Goal: Check status: Check status

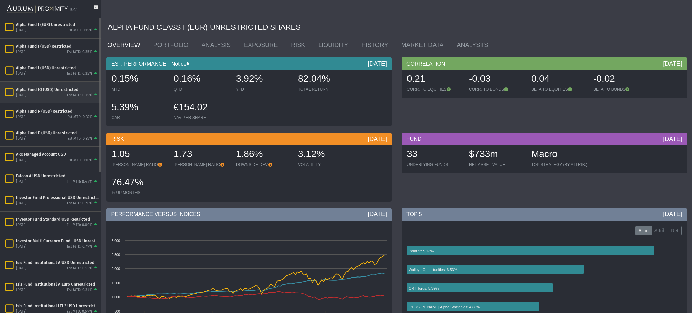
click at [58, 87] on div "Alpha Fund IQ (USD) Unrestricted" at bounding box center [57, 89] width 83 height 5
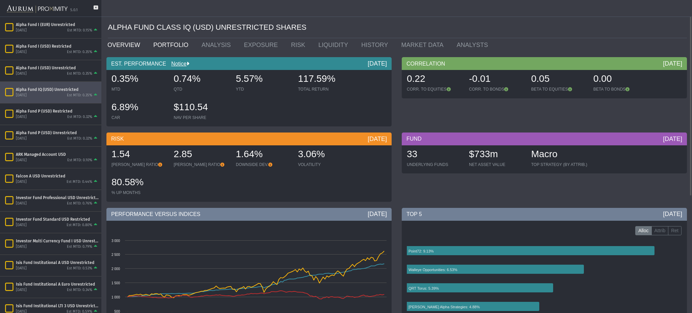
click at [175, 48] on link "PORTFOLIO" at bounding box center [172, 45] width 48 height 14
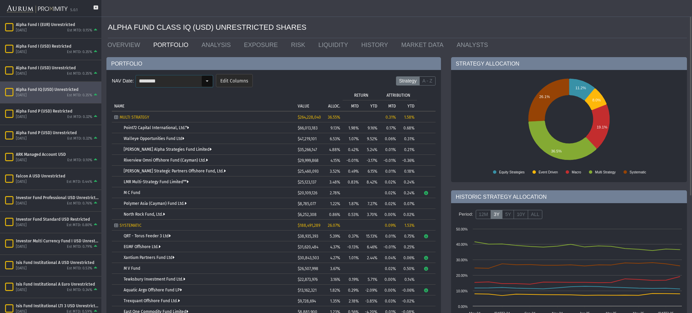
click at [204, 78] on div "Select" at bounding box center [207, 81] width 11 height 11
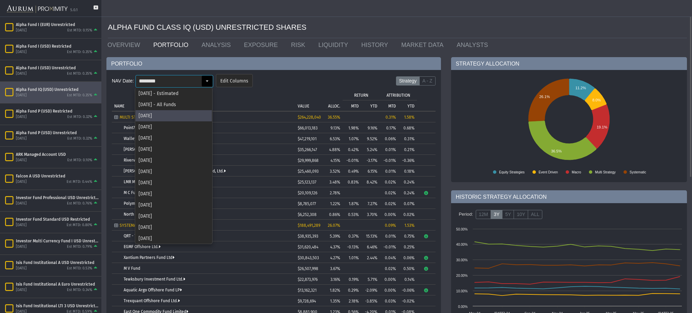
click at [302, 96] on td "VALUE" at bounding box center [307, 100] width 25 height 22
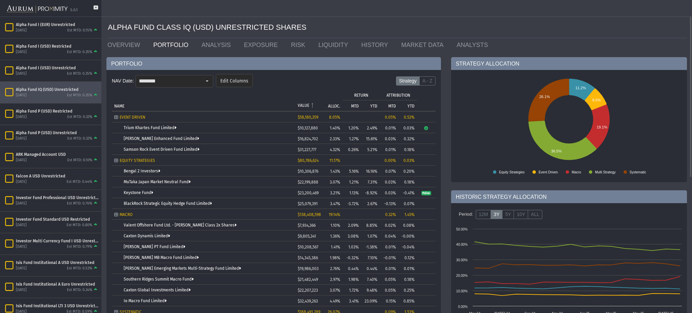
click at [299, 103] on p "VALUE" at bounding box center [303, 105] width 11 height 5
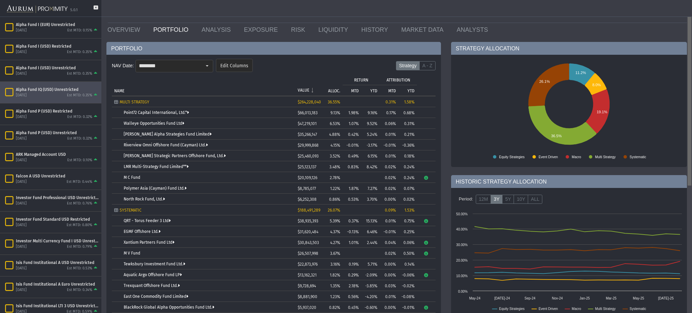
scroll to position [15, 0]
drag, startPoint x: 692, startPoint y: 43, endPoint x: 684, endPoint y: 113, distance: 70.4
click at [684, 113] on body "5.0.1 Pull down to refresh... Release to refresh... Refreshing... Alpha Fund I …" at bounding box center [346, 156] width 692 height 313
click at [203, 30] on link "ANALYSIS" at bounding box center [217, 31] width 43 height 14
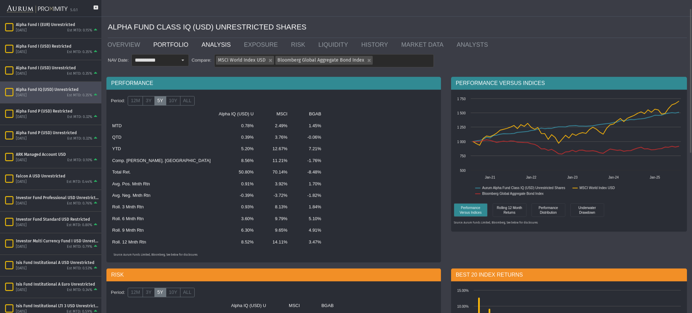
click at [155, 47] on link "PORTFOLIO" at bounding box center [172, 45] width 48 height 14
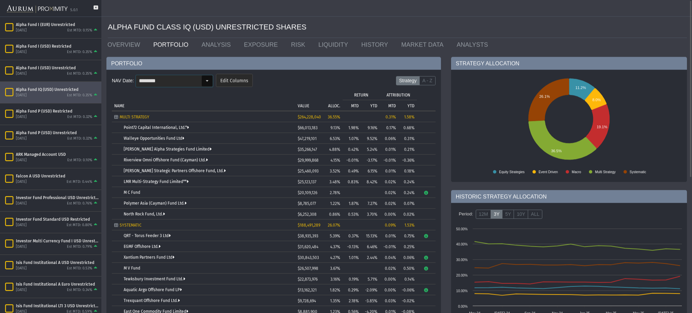
click at [209, 83] on div "Select" at bounding box center [207, 81] width 11 height 11
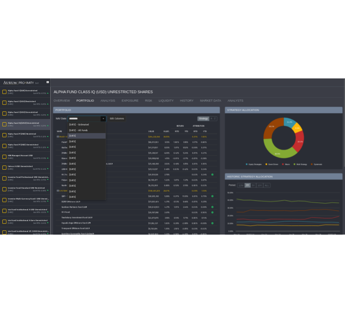
scroll to position [0, 0]
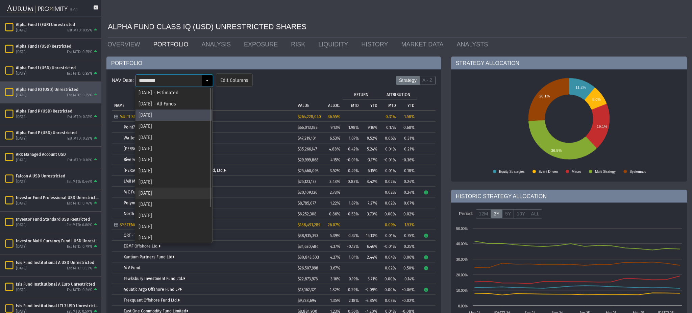
click at [177, 192] on div "[DATE]" at bounding box center [174, 193] width 76 height 11
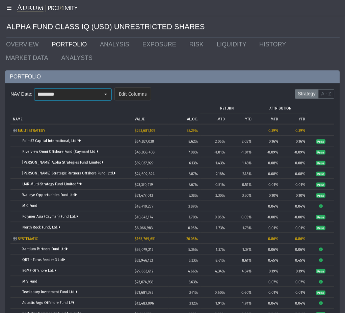
scroll to position [1, 0]
click at [100, 97] on div "Select" at bounding box center [105, 93] width 11 height 11
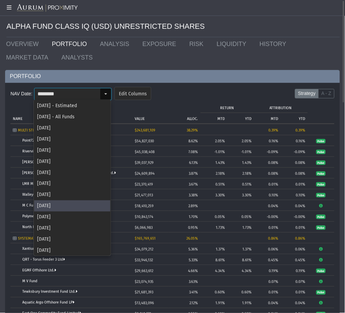
scroll to position [1, 0]
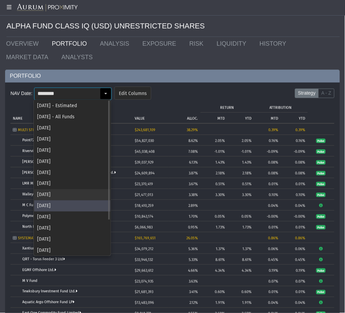
click at [67, 190] on div "[DATE]" at bounding box center [72, 194] width 76 height 11
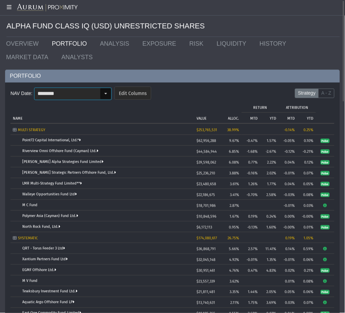
click at [105, 97] on div "Select" at bounding box center [105, 93] width 11 height 11
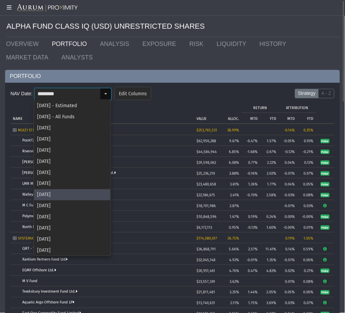
scroll to position [1, 0]
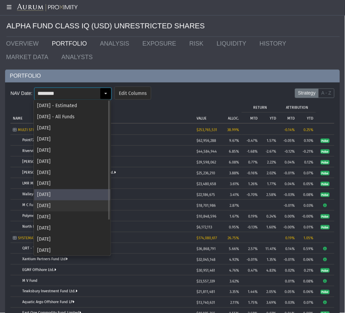
click at [75, 205] on div "[DATE]" at bounding box center [72, 205] width 76 height 11
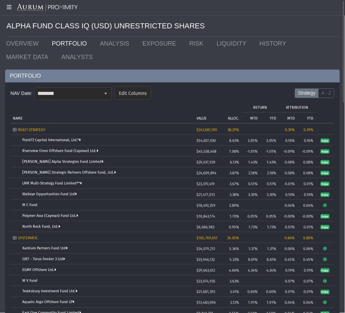
click at [336, 128] on div "NAV Date: ******** Pull down to refresh... Release to refresh... Refreshing... …" at bounding box center [172, 295] width 335 height 426
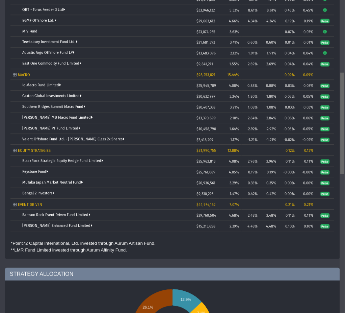
drag, startPoint x: 343, startPoint y: 123, endPoint x: 341, endPoint y: 137, distance: 13.6
click at [341, 137] on body "5.0.1 Pull down to refresh... Release to refresh... Refreshing... Alpha Fund I …" at bounding box center [172, 156] width 345 height 313
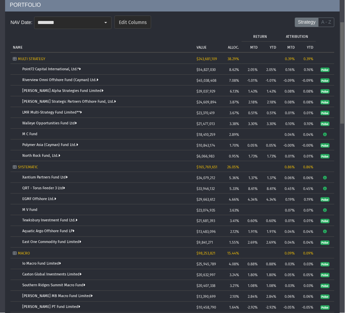
scroll to position [75, 0]
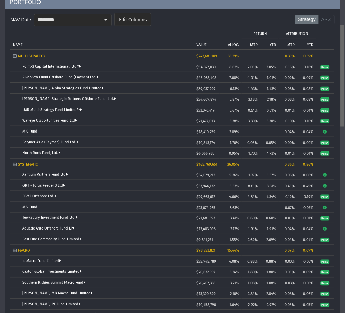
drag, startPoint x: 341, startPoint y: 131, endPoint x: 338, endPoint y: 70, distance: 61.6
click at [338, 70] on body "5.0.1 Pull down to refresh... Release to refresh... Refreshing... Alpha Fund I …" at bounding box center [172, 156] width 345 height 313
click at [342, 175] on div "PORTFOLIO NAV Date: ******** Pull down to refresh... Release to refresh... Refr…" at bounding box center [172, 217] width 345 height 442
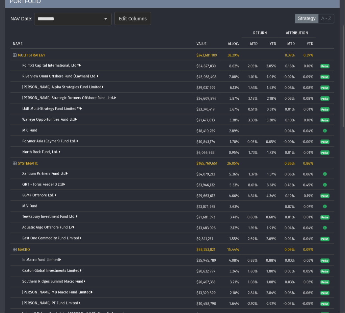
click at [341, 170] on div "PORTFOLIO NAV Date: ******** Pull down to refresh... Release to refresh... Refr…" at bounding box center [172, 216] width 345 height 442
drag, startPoint x: 341, startPoint y: 170, endPoint x: 341, endPoint y: 198, distance: 27.7
click at [341, 198] on div "PORTFOLIO NAV Date: ******** Pull down to refresh... Release to refresh... Refr…" at bounding box center [172, 216] width 345 height 442
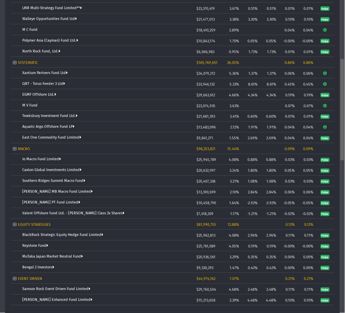
scroll to position [177, 0]
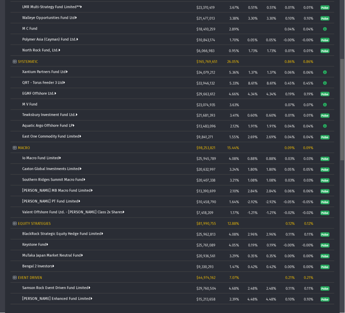
drag, startPoint x: 343, startPoint y: 61, endPoint x: 344, endPoint y: 98, distance: 36.9
click at [344, 98] on body "5.0.1 Pull down to refresh... Release to refresh... Refreshing... Alpha Fund I …" at bounding box center [172, 156] width 345 height 313
click at [336, 155] on div "NAV Date: ******** Pull down to refresh... Release to refresh... Refreshing... …" at bounding box center [172, 119] width 335 height 426
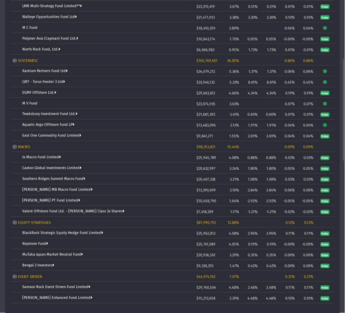
drag, startPoint x: 338, startPoint y: 152, endPoint x: 338, endPoint y: 128, distance: 23.7
click at [337, 128] on div "NAV Date: ******** Pull down to refresh... Release to refresh... Refreshing... …" at bounding box center [172, 118] width 335 height 426
drag, startPoint x: 342, startPoint y: 133, endPoint x: 342, endPoint y: 78, distance: 54.8
click at [341, 77] on div "PORTFOLIO NAV Date: ******** Pull down to refresh... Release to refresh... Refr…" at bounding box center [172, 113] width 345 height 442
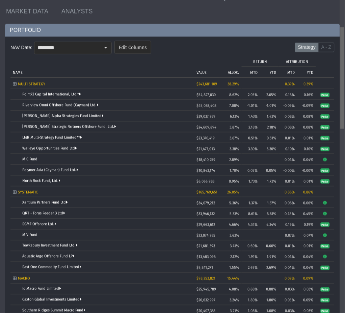
scroll to position [0, 0]
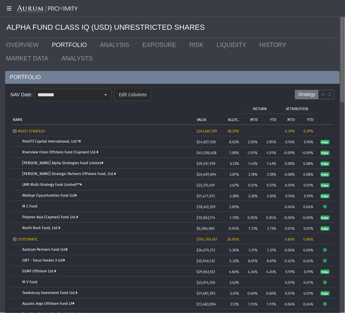
drag, startPoint x: 342, startPoint y: 77, endPoint x: 341, endPoint y: 13, distance: 63.9
click at [341, 13] on body "5.0.1 Pull down to refresh... Release to refresh... Refreshing... Alpha Fund I …" at bounding box center [172, 156] width 345 height 313
click at [68, 90] on input "********" at bounding box center [67, 94] width 66 height 11
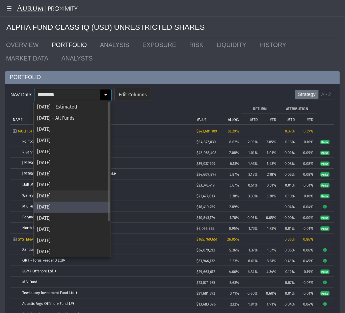
click at [69, 191] on div "[DATE]" at bounding box center [72, 196] width 76 height 11
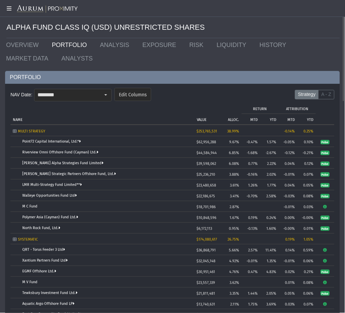
click at [336, 59] on ul "OVERVIEW PORTFOLIO ANALYSIS EXPOSURE RISK LIQUIDITY HISTORY MARKET DATA ANALYSTS" at bounding box center [173, 51] width 344 height 27
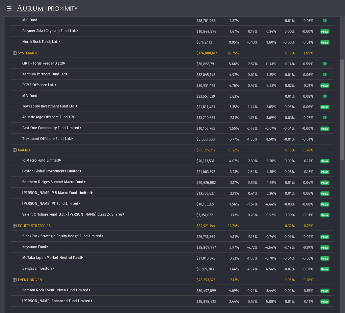
scroll to position [189, 0]
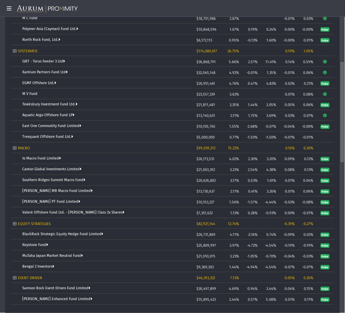
drag, startPoint x: 342, startPoint y: 65, endPoint x: 340, endPoint y: 129, distance: 64.3
click at [340, 129] on body "5.0.1 Pull down to refresh... Release to refresh... Refreshing... Alpha Fund I …" at bounding box center [172, 156] width 345 height 313
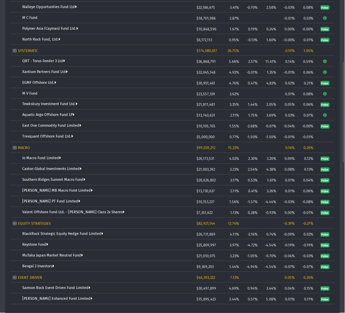
click at [342, 184] on div "PORTFOLIO NAV Date: ******** Pull down to refresh... Release to refresh... Refr…" at bounding box center [172, 108] width 345 height 453
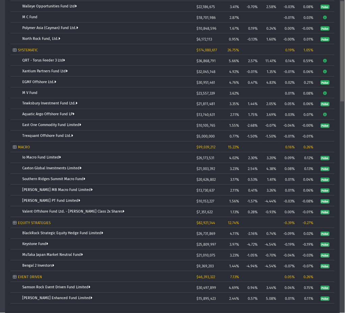
scroll to position [0, 0]
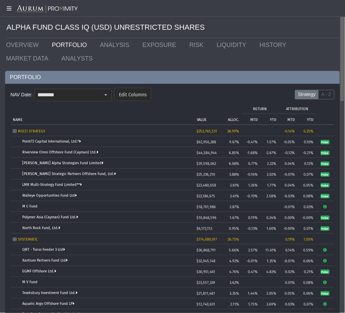
drag, startPoint x: 342, startPoint y: 151, endPoint x: 341, endPoint y: 63, distance: 87.9
click at [341, 63] on body "5.0.1 Pull down to refresh... Release to refresh... Refreshing... Alpha Fund I …" at bounding box center [172, 156] width 345 height 313
click at [72, 94] on input "********" at bounding box center [67, 94] width 66 height 11
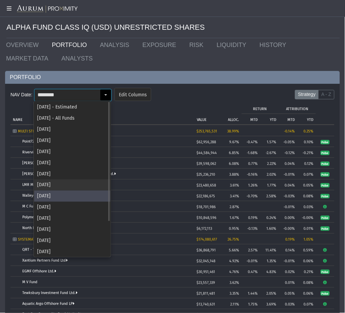
click at [66, 186] on div "[DATE]" at bounding box center [72, 184] width 76 height 11
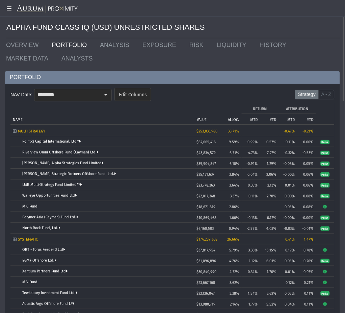
click at [341, 63] on ul "OVERVIEW PORTFOLIO ANALYSIS EXPOSURE RISK LIQUIDITY HISTORY MARKET DATA ANALYSTS" at bounding box center [173, 51] width 344 height 27
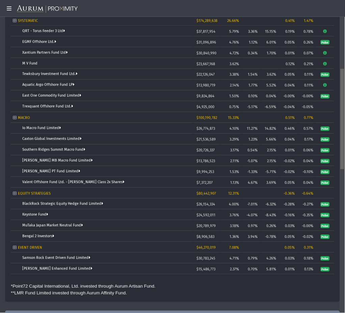
scroll to position [221, 0]
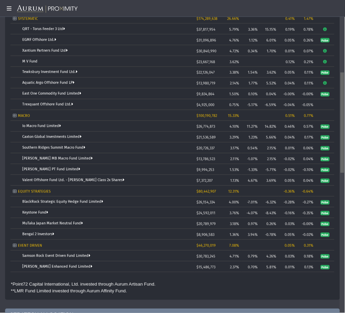
drag, startPoint x: 344, startPoint y: 62, endPoint x: 346, endPoint y: 138, distance: 76.4
click at [345, 138] on html "5.0.1 Pull down to refresh... Release to refresh... Refreshing... Alpha Fund I …" at bounding box center [172, 156] width 345 height 313
click at [341, 181] on div "PORTFOLIO NAV Date: ******** Pull down to refresh... Release to refresh... Refr…" at bounding box center [172, 76] width 345 height 453
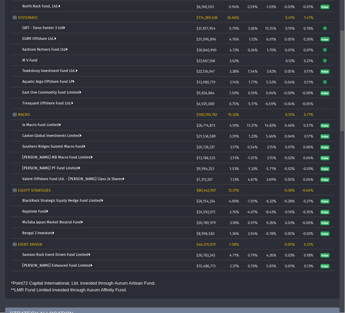
scroll to position [0, 0]
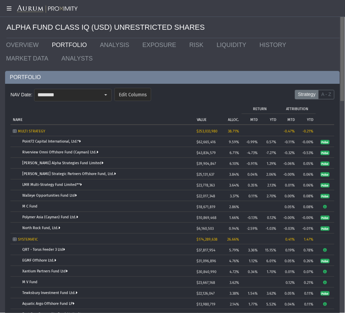
drag, startPoint x: 343, startPoint y: 168, endPoint x: 341, endPoint y: 79, distance: 88.6
click at [341, 79] on body "5.0.1 Pull down to refresh... Release to refresh... Refreshing... Alpha Fund I …" at bounding box center [172, 156] width 345 height 313
click at [86, 93] on input "********" at bounding box center [67, 94] width 66 height 11
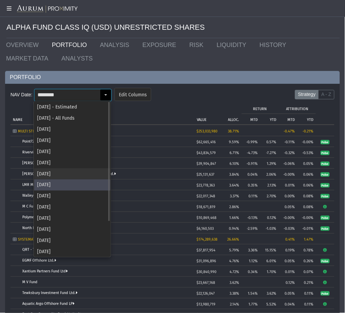
click at [77, 173] on div "[DATE]" at bounding box center [72, 173] width 76 height 11
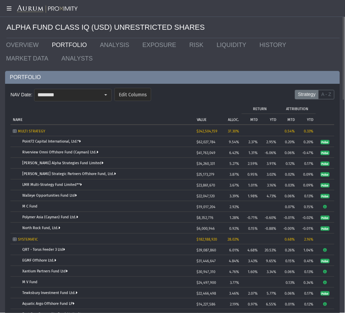
click at [329, 56] on ul "OVERVIEW PORTFOLIO ANALYSIS EXPOSURE RISK LIQUIDITY HISTORY MARKET DATA ANALYSTS" at bounding box center [173, 51] width 344 height 27
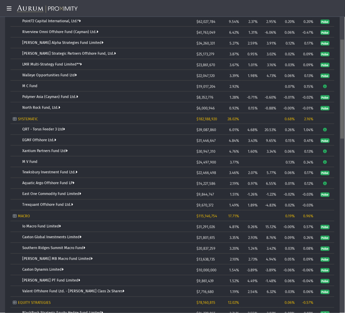
scroll to position [128, 0]
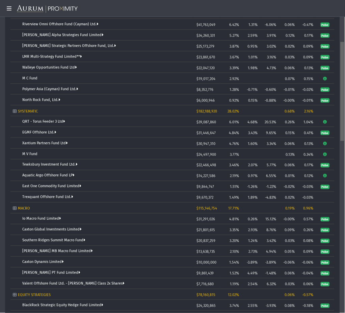
drag, startPoint x: 343, startPoint y: 53, endPoint x: 346, endPoint y: 97, distance: 44.8
click at [345, 97] on html "5.0.1 Pull down to refresh... Release to refresh... Refreshing... Alpha Fund I …" at bounding box center [172, 156] width 345 height 313
click at [341, 158] on div "PORTFOLIO NAV Date: ******** Pull down to refresh... Release to refresh... Refr…" at bounding box center [172, 175] width 345 height 464
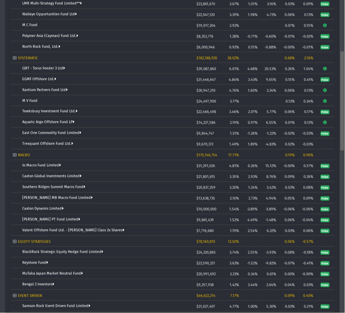
scroll to position [212, 0]
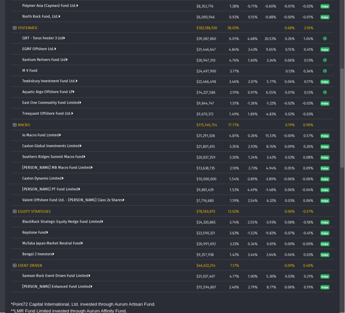
drag, startPoint x: 343, startPoint y: 136, endPoint x: 340, endPoint y: 166, distance: 30.3
click at [340, 166] on body "5.0.1 Pull down to refresh... Release to refresh... Refreshing... Alpha Fund I …" at bounding box center [172, 156] width 345 height 313
click at [341, 161] on div "PORTFOLIO NAV Date: ******** Pull down to refresh... Release to refresh... Refr…" at bounding box center [172, 91] width 345 height 464
drag, startPoint x: 342, startPoint y: 157, endPoint x: 342, endPoint y: 136, distance: 21.0
click at [342, 136] on div "PORTFOLIO NAV Date: ******** Pull down to refresh... Release to refresh... Refr…" at bounding box center [172, 91] width 345 height 464
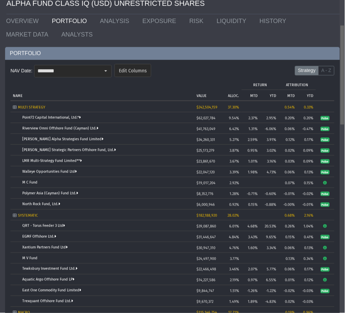
scroll to position [0, 0]
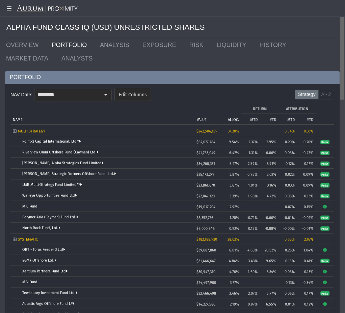
drag, startPoint x: 343, startPoint y: 140, endPoint x: 345, endPoint y: 51, distance: 88.3
click at [345, 51] on body "5.0.1 Pull down to refresh... Release to refresh... Refreshing... Alpha Fund I …" at bounding box center [172, 156] width 345 height 313
click at [107, 92] on div "Select" at bounding box center [105, 95] width 11 height 11
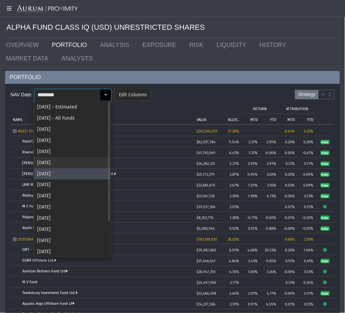
click at [79, 165] on div "[DATE]" at bounding box center [72, 162] width 76 height 11
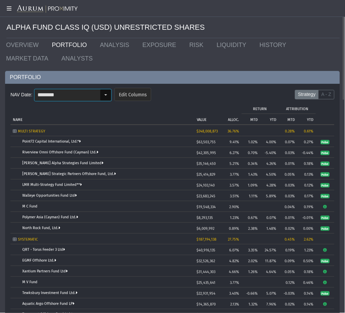
click at [102, 97] on div "Select" at bounding box center [105, 95] width 11 height 11
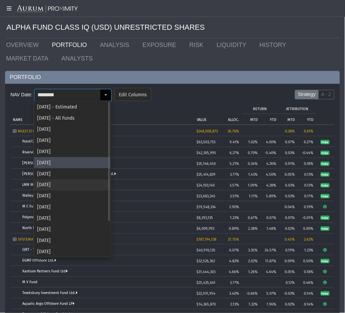
click at [70, 186] on div "[DATE]" at bounding box center [72, 184] width 76 height 11
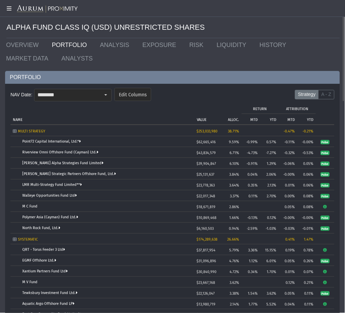
click at [342, 62] on ul "OVERVIEW PORTFOLIO ANALYSIS EXPOSURE RISK LIQUIDITY HISTORY MARKET DATA ANALYSTS" at bounding box center [173, 51] width 344 height 27
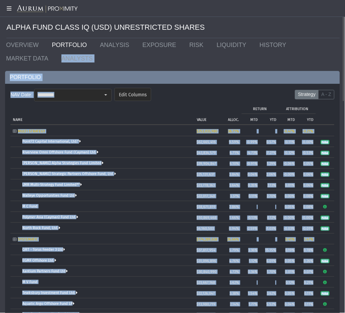
drag, startPoint x: 342, startPoint y: 62, endPoint x: 343, endPoint y: 81, distance: 18.9
click at [343, 81] on div "Pull down to refresh... Release to refresh... Refreshing... ALPHA FUND CLASS IQ…" at bounding box center [172, 156] width 345 height 313
click at [344, 78] on div at bounding box center [342, 51] width 5 height 102
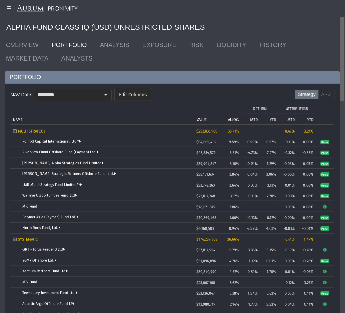
click at [343, 76] on body "5.0.1 Pull down to refresh... Release to refresh... Refreshing... Alpha Fund I …" at bounding box center [172, 156] width 345 height 313
click at [57, 93] on input "********" at bounding box center [67, 94] width 66 height 11
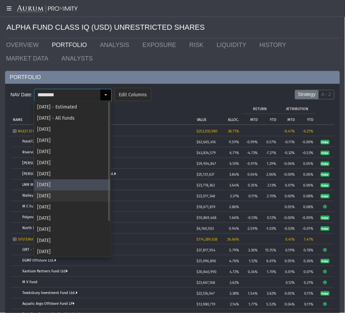
click at [51, 192] on div "[DATE]" at bounding box center [72, 196] width 76 height 11
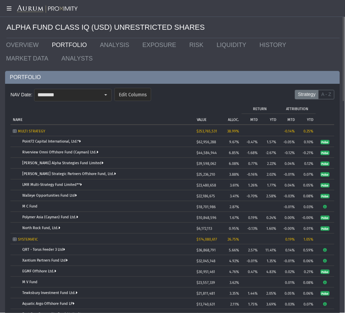
click at [332, 31] on div "ALPHA FUND CLASS IQ (USD) UNRESTRICTED SHARES" at bounding box center [173, 27] width 334 height 21
drag, startPoint x: 343, startPoint y: 35, endPoint x: 342, endPoint y: 18, distance: 17.9
click at [342, 18] on body "5.0.1 Pull down to refresh... Release to refresh... Refreshing... Alpha Fund I …" at bounding box center [172, 156] width 345 height 313
click at [93, 92] on input "********" at bounding box center [67, 94] width 66 height 11
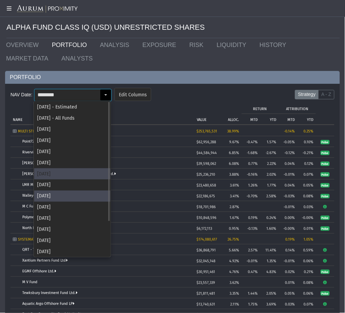
click at [62, 173] on div "[DATE]" at bounding box center [72, 173] width 76 height 11
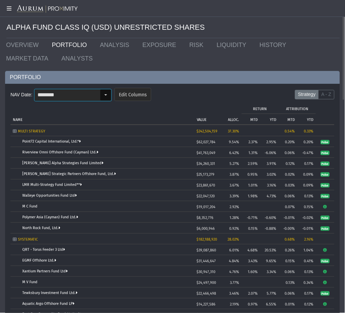
drag, startPoint x: 106, startPoint y: 93, endPoint x: 106, endPoint y: 99, distance: 6.4
click at [106, 93] on div "Select" at bounding box center [105, 95] width 11 height 11
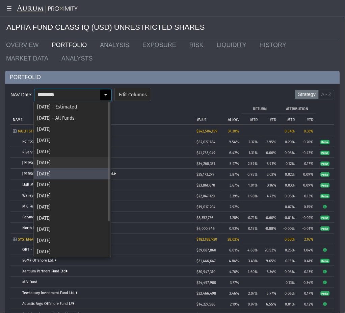
click at [78, 165] on div "[DATE]" at bounding box center [72, 162] width 76 height 11
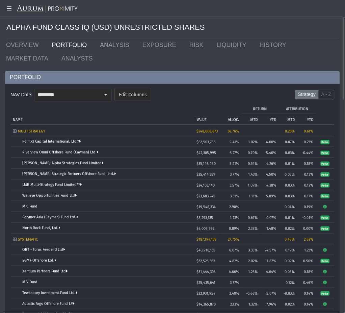
click at [331, 43] on ul "OVERVIEW PORTFOLIO ANALYSIS EXPOSURE RISK LIQUIDITY HISTORY MARKET DATA ANALYSTS" at bounding box center [173, 51] width 344 height 27
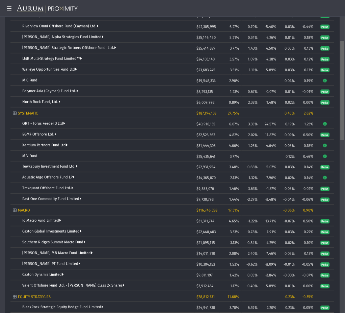
scroll to position [125, 0]
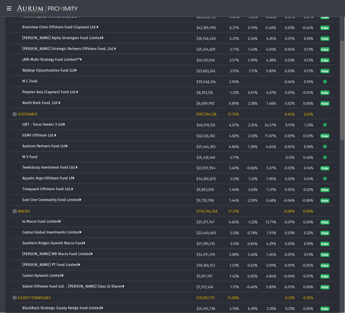
drag, startPoint x: 344, startPoint y: 51, endPoint x: 344, endPoint y: 94, distance: 43.6
click at [344, 94] on body "5.0.1 Pull down to refresh... Release to refresh... Refreshing... Alpha Fund I …" at bounding box center [172, 156] width 345 height 313
click at [341, 73] on div "PORTFOLIO NAV Date: ******** Pull down to refresh... Release to refresh... Refr…" at bounding box center [172, 178] width 345 height 464
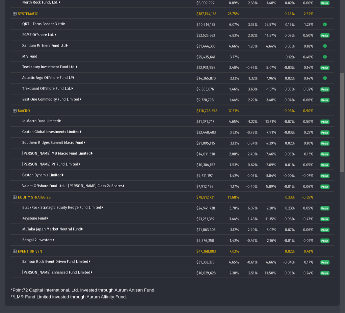
scroll to position [225, 0]
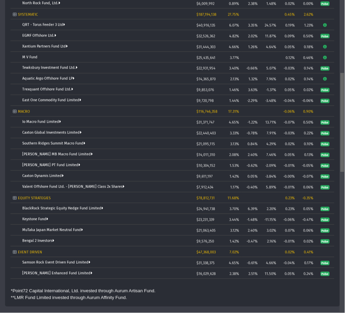
drag, startPoint x: 343, startPoint y: 69, endPoint x: 341, endPoint y: 105, distance: 35.9
click at [341, 105] on body "5.0.1 Pull down to refresh... Release to refresh... Refreshing... Alpha Fund I …" at bounding box center [172, 156] width 345 height 313
click at [340, 83] on div "NAV Date: ******** Pull down to refresh... Release to refresh... Refreshing... …" at bounding box center [172, 83] width 335 height 448
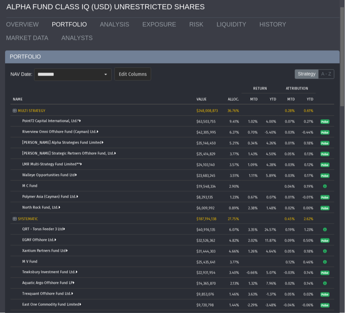
scroll to position [17, 0]
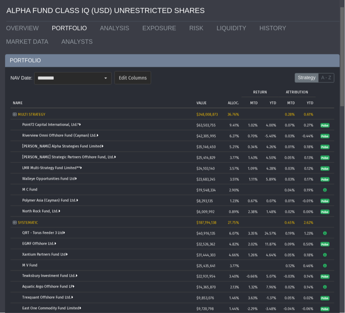
drag, startPoint x: 343, startPoint y: 82, endPoint x: 344, endPoint y: 11, distance: 70.7
click at [344, 11] on body "5.0.1 Pull down to refresh... Release to refresh... Refreshing... Alpha Fund I …" at bounding box center [172, 156] width 345 height 313
click at [101, 70] on form "NAV Date: ******** Pull down to refresh... Release to refresh... Refreshing... …" at bounding box center [172, 80] width 325 height 20
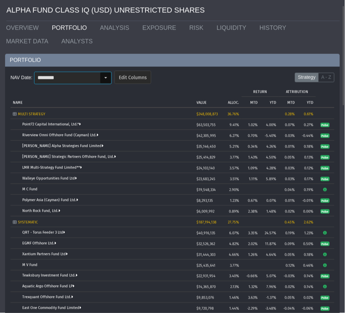
scroll to position [17, 0]
click at [103, 80] on div "Select" at bounding box center [105, 77] width 11 height 11
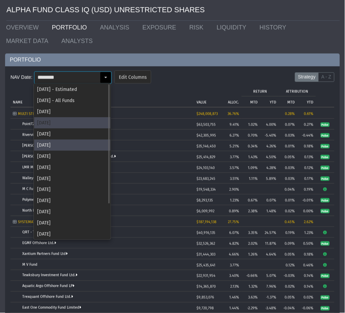
click at [83, 128] on div "[DATE] - Estimated [DATE] - All Funds [DATE] [DATE] [DATE] [DATE] [DATE] [DATE]…" at bounding box center [72, 184] width 76 height 201
click at [60, 132] on div "[DATE]" at bounding box center [72, 133] width 76 height 11
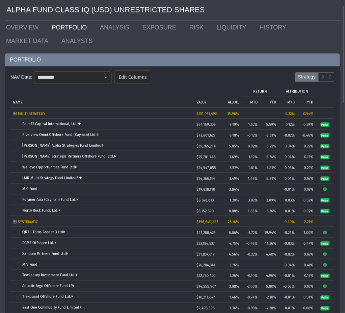
click at [341, 40] on ul "OVERVIEW PORTFOLIO ANALYSIS EXPOSURE RISK LIQUIDITY HISTORY MARKET DATA ANALYSTS" at bounding box center [173, 34] width 344 height 27
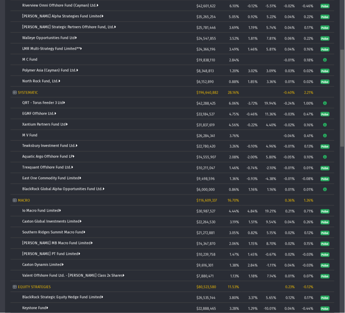
scroll to position [156, 0]
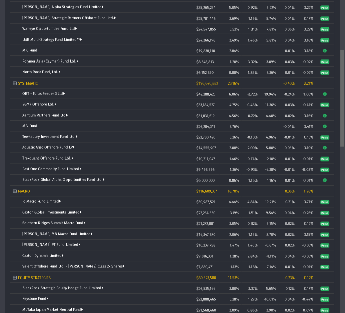
drag, startPoint x: 343, startPoint y: 41, endPoint x: 339, endPoint y: 88, distance: 47.5
click at [339, 88] on body "5.0.1 Pull down to refresh... Release to refresh... Refreshing... Alpha Fund I …" at bounding box center [172, 156] width 345 height 313
click at [339, 66] on div "NAV Date: ******** Pull down to refresh... Release to refresh... Refreshing... …" at bounding box center [172, 163] width 335 height 470
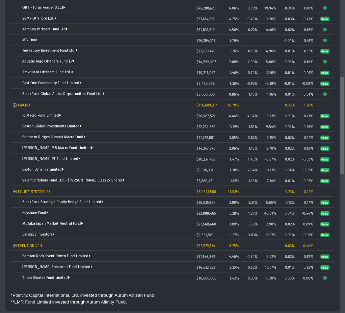
scroll to position [239, 0]
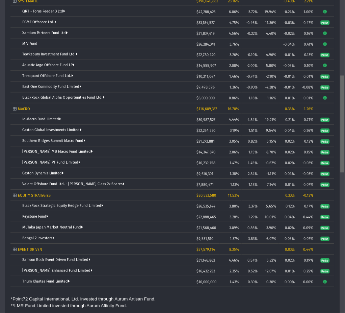
drag, startPoint x: 344, startPoint y: 68, endPoint x: 345, endPoint y: 97, distance: 29.4
click at [345, 97] on body "5.0.1 Pull down to refresh... Release to refresh... Refreshing... Alpha Fund I …" at bounding box center [172, 156] width 345 height 313
click at [337, 153] on div "NAV Date: ******** Pull down to refresh... Release to refresh... Refreshing... …" at bounding box center [172, 80] width 335 height 470
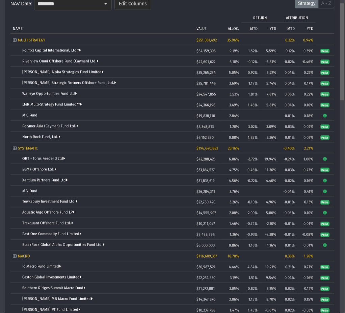
scroll to position [0, 0]
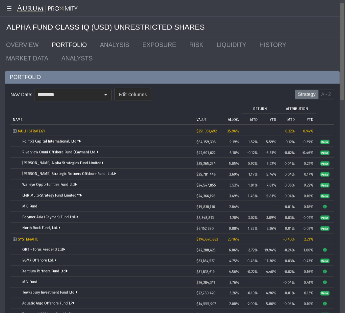
drag, startPoint x: 342, startPoint y: 151, endPoint x: 338, endPoint y: 72, distance: 78.9
click at [338, 72] on body "5.0.1 Pull down to refresh... Release to refresh... Refreshing... Alpha Fund I …" at bounding box center [172, 156] width 345 height 313
click at [68, 92] on input "********" at bounding box center [67, 94] width 66 height 11
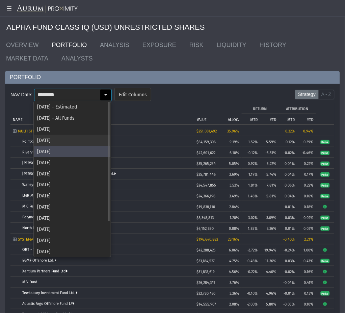
click at [54, 140] on div "[DATE]" at bounding box center [72, 140] width 76 height 11
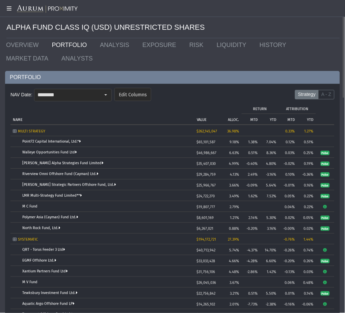
click at [340, 60] on ul "OVERVIEW PORTFOLIO ANALYSIS EXPOSURE RISK LIQUIDITY HISTORY MARKET DATA ANALYSTS" at bounding box center [173, 51] width 344 height 27
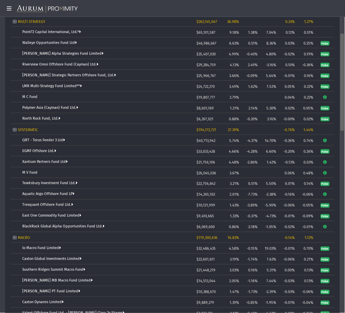
scroll to position [111, 0]
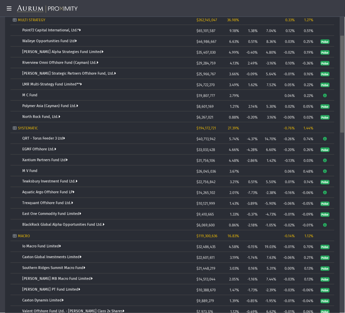
drag, startPoint x: 344, startPoint y: 58, endPoint x: 348, endPoint y: 97, distance: 38.8
click at [345, 97] on html "5.0.1 Pull down to refresh... Release to refresh... Refreshing... Alpha Fund I …" at bounding box center [172, 156] width 345 height 313
click at [341, 70] on div "PORTFOLIO NAV Date: ******** Pull down to refresh... Release to refresh... Refr…" at bounding box center [172, 203] width 345 height 486
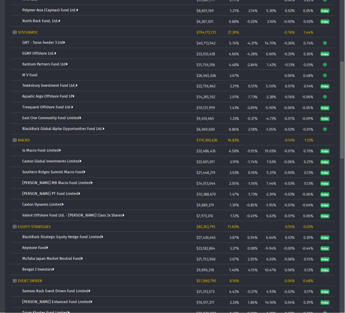
scroll to position [236, 0]
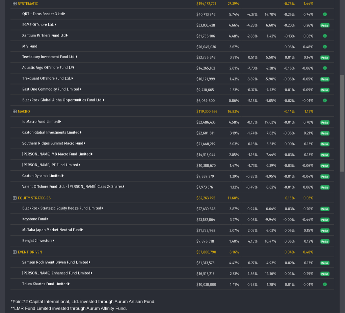
drag, startPoint x: 343, startPoint y: 70, endPoint x: 340, endPoint y: 113, distance: 42.7
click at [340, 113] on body "5.0.1 Pull down to refresh... Release to refresh... Refreshing... Alpha Fund I …" at bounding box center [172, 156] width 345 height 313
click at [340, 169] on div "PORTFOLIO NAV Date: ******** Pull down to refresh... Release to refresh... Refr…" at bounding box center [172, 78] width 345 height 486
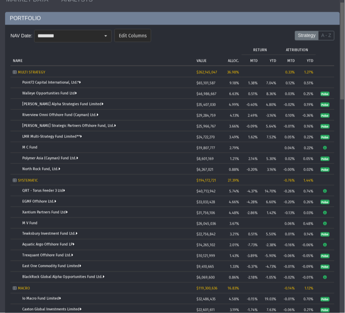
scroll to position [0, 0]
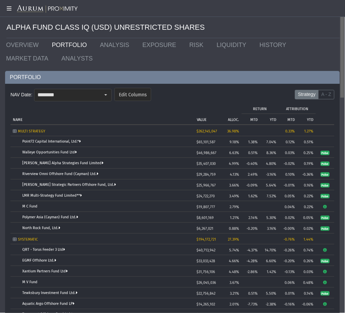
drag, startPoint x: 343, startPoint y: 165, endPoint x: 350, endPoint y: 76, distance: 89.4
click at [345, 76] on html "5.0.1 Pull down to refresh... Release to refresh... Refreshing... Alpha Fund I …" at bounding box center [172, 156] width 345 height 313
click at [103, 93] on div "Select" at bounding box center [105, 95] width 11 height 11
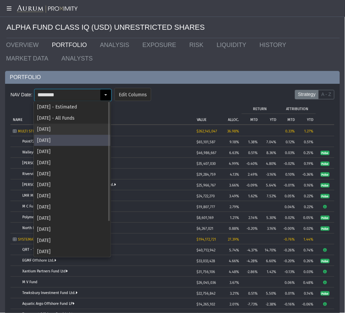
click at [71, 128] on div "[DATE]" at bounding box center [72, 129] width 76 height 11
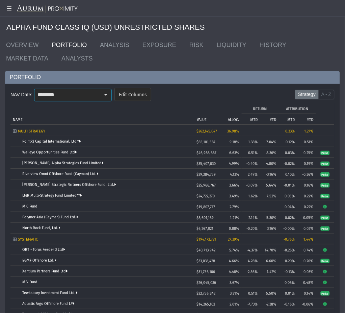
type input "********"
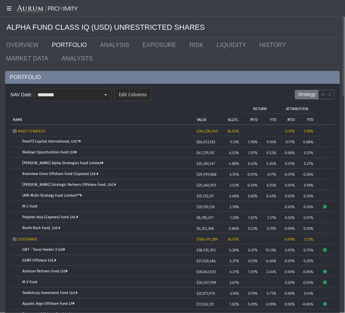
click at [322, 26] on div "ALPHA FUND CLASS IQ (USD) UNRESTRICTED SHARES" at bounding box center [173, 27] width 334 height 21
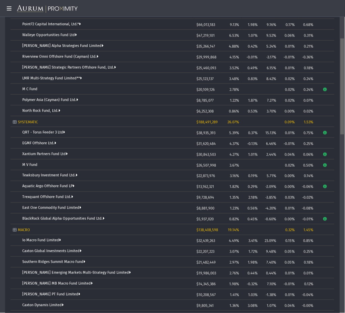
scroll to position [122, 0]
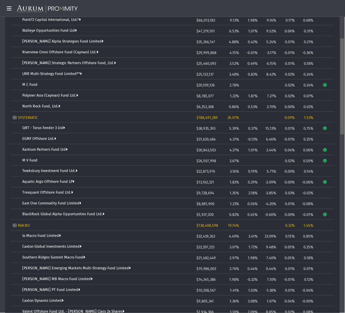
drag, startPoint x: 345, startPoint y: 39, endPoint x: 340, endPoint y: 80, distance: 41.5
click at [340, 80] on body "5.0.1 Pull down to refresh... Release to refresh... Refreshing... Alpha Fund I …" at bounding box center [172, 156] width 345 height 313
click at [341, 65] on div "PORTFOLIO NAV Date: ******** Pull down to refresh... Release to refresh... Refr…" at bounding box center [172, 197] width 345 height 497
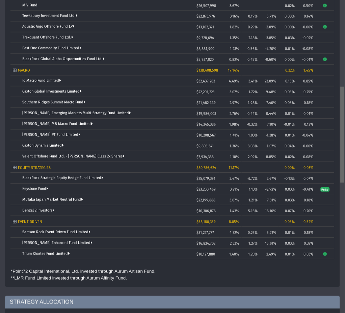
scroll to position [284, 0]
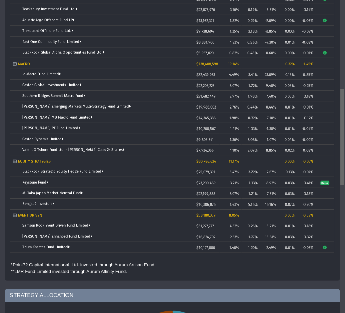
drag, startPoint x: 343, startPoint y: 65, endPoint x: 337, endPoint y: 119, distance: 53.8
click at [337, 119] on body "5.0.1 Pull down to refresh... Release to refresh... Refreshing... Alpha Fund I …" at bounding box center [172, 156] width 345 height 313
click at [341, 176] on div "PORTFOLIO NAV Date: ******** Pull down to refresh... Release to refresh... Refr…" at bounding box center [172, 35] width 345 height 497
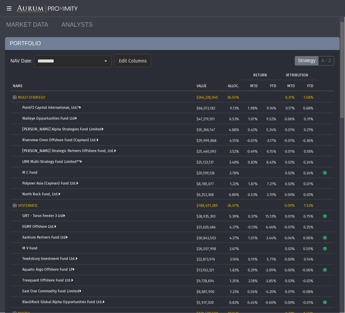
drag, startPoint x: 343, startPoint y: 173, endPoint x: 346, endPoint y: 91, distance: 82.2
click at [345, 91] on html "5.0.1 Pull down to refresh... Release to refresh... Refreshing... Alpha Fund I …" at bounding box center [172, 156] width 345 height 313
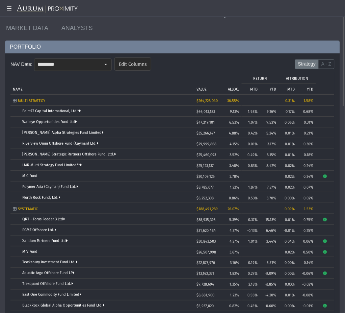
click at [73, 59] on input "********" at bounding box center [67, 64] width 66 height 11
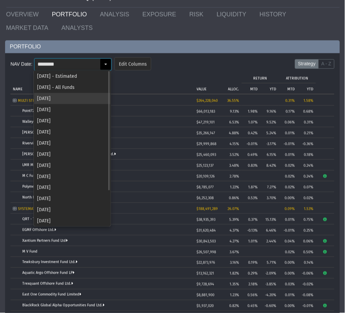
click at [73, 100] on div "[DATE]" at bounding box center [72, 98] width 76 height 11
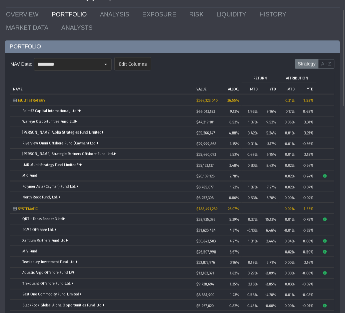
drag, startPoint x: 294, startPoint y: 31, endPoint x: 323, endPoint y: 42, distance: 30.7
click at [294, 31] on ul "OVERVIEW PORTFOLIO ANALYSIS EXPOSURE RISK LIQUIDITY HISTORY MARKET DATA ANALYSTS" at bounding box center [173, 20] width 344 height 27
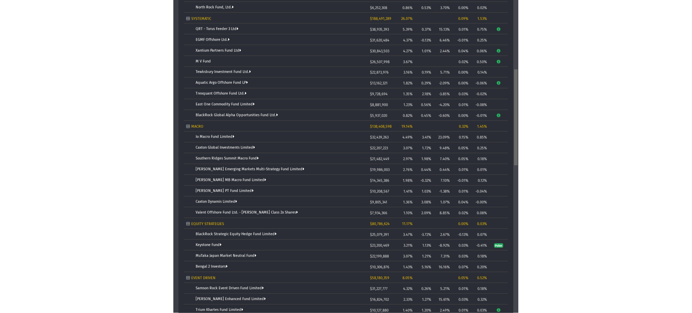
scroll to position [222, 0]
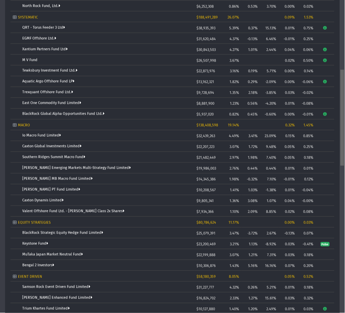
drag, startPoint x: 343, startPoint y: 58, endPoint x: 350, endPoint y: 121, distance: 63.3
click at [345, 121] on html "5.0.1 Pull down to refresh... Release to refresh... Refreshing... Alpha Fund I …" at bounding box center [172, 156] width 345 height 313
